Goal: Task Accomplishment & Management: Complete application form

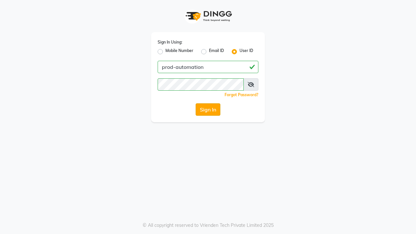
click at [208, 110] on button "Sign In" at bounding box center [208, 109] width 25 height 12
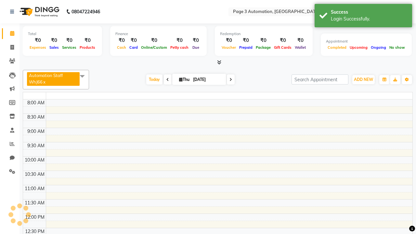
select select "en"
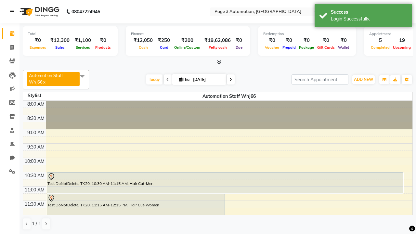
click at [13, 12] on icon at bounding box center [12, 11] width 4 height 5
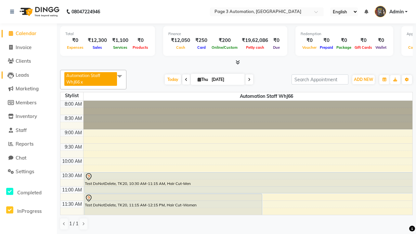
click at [28, 75] on span "Leads" at bounding box center [22, 75] width 13 height 6
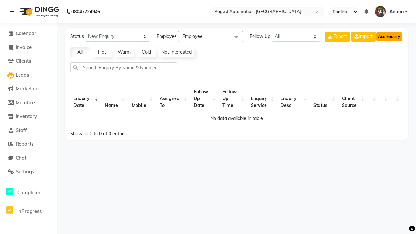
click at [389, 36] on button "Add Enquiry" at bounding box center [389, 36] width 26 height 9
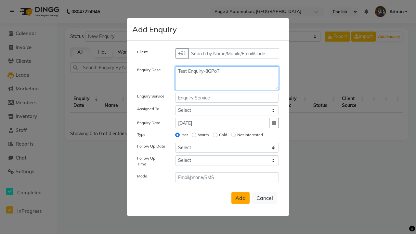
type textarea "Test Enquiry-8GPoT"
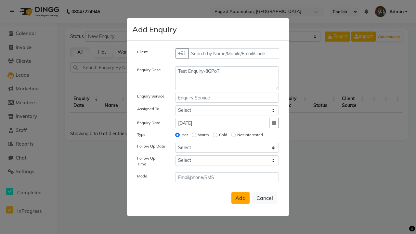
click at [240, 198] on span "Add" at bounding box center [240, 198] width 10 height 6
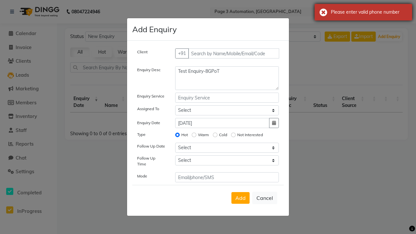
click at [363, 12] on div "Please enter valid phone number" at bounding box center [369, 12] width 76 height 7
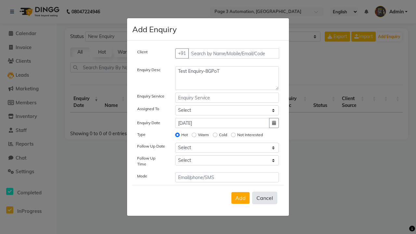
click at [265, 198] on button "Cancel" at bounding box center [264, 198] width 25 height 12
select select
radio input "false"
select select
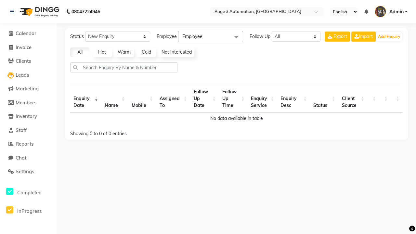
click at [391, 12] on span "Admin" at bounding box center [396, 11] width 14 height 7
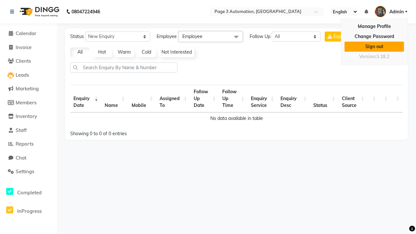
click at [374, 46] on link "Sign out" at bounding box center [373, 47] width 59 height 10
